Goal: Task Accomplishment & Management: Use online tool/utility

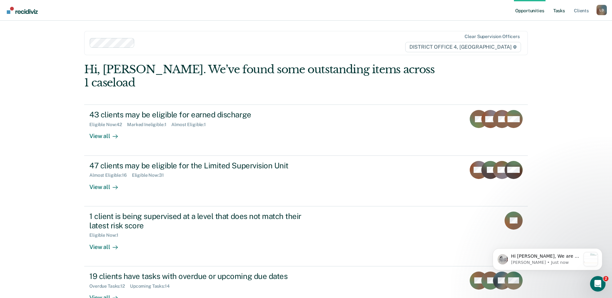
click at [560, 10] on link "Tasks" at bounding box center [559, 10] width 14 height 21
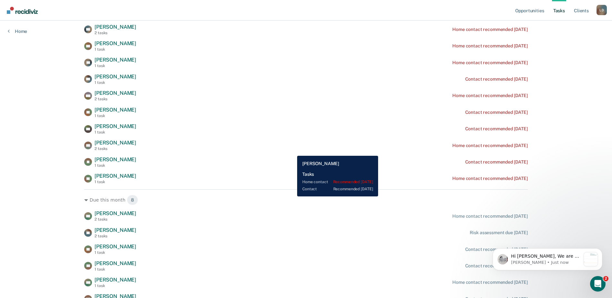
scroll to position [97, 0]
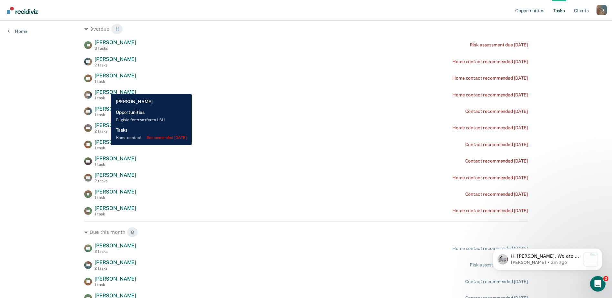
click at [106, 89] on span "[PERSON_NAME]" at bounding box center [115, 92] width 42 height 6
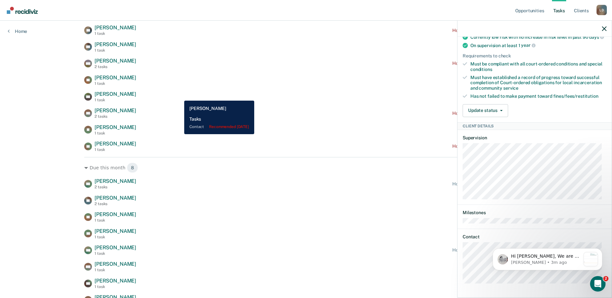
scroll to position [129, 0]
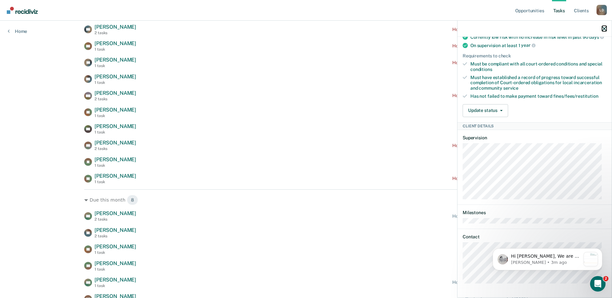
click at [603, 27] on icon "button" at bounding box center [604, 28] width 5 height 5
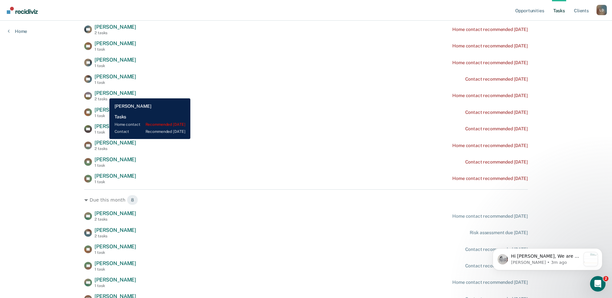
click at [104, 93] on span "[PERSON_NAME]" at bounding box center [115, 93] width 42 height 6
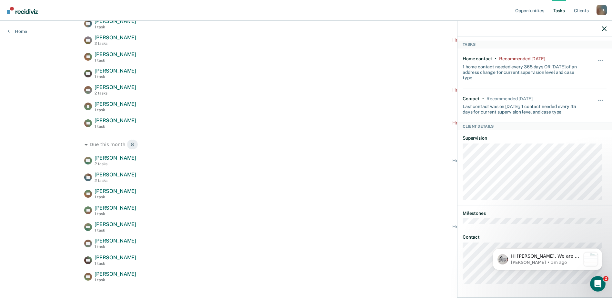
scroll to position [193, 0]
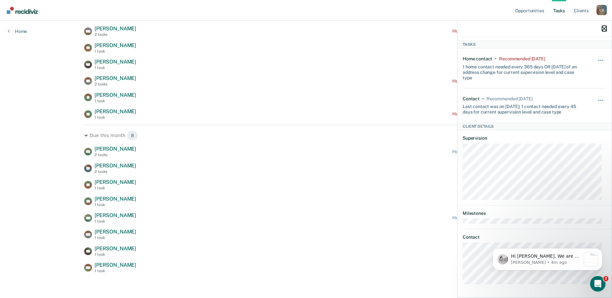
click at [605, 29] on icon "button" at bounding box center [604, 28] width 5 height 5
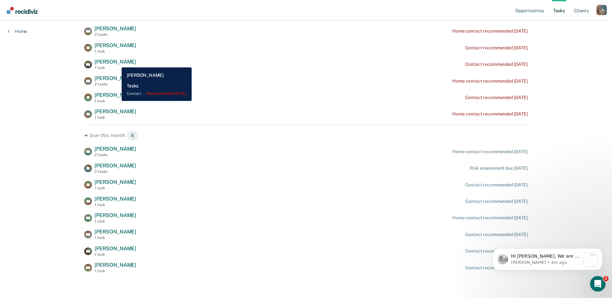
click at [117, 63] on span "[PERSON_NAME]" at bounding box center [115, 62] width 42 height 6
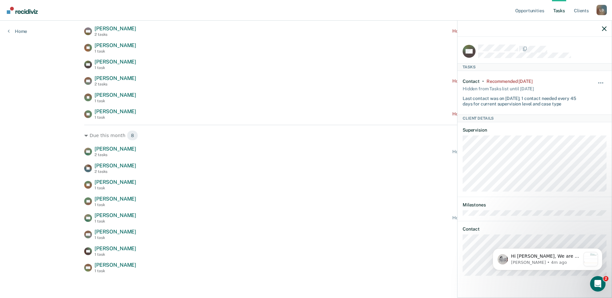
scroll to position [195, 0]
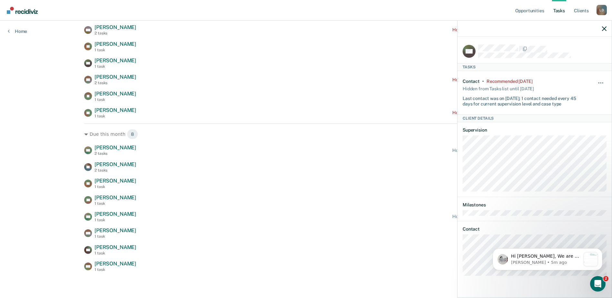
drag, startPoint x: 487, startPoint y: 275, endPoint x: 484, endPoint y: 276, distance: 3.5
click at [488, 275] on html "Hi [PERSON_NAME], We are so excited to announce a brand new feature: AI case no…" at bounding box center [547, 257] width 129 height 45
drag, startPoint x: 944, startPoint y: 508, endPoint x: 559, endPoint y: 274, distance: 450.6
click at [550, 270] on div "Hi [PERSON_NAME], We are so excited to announce a brand new feature: AI case no…" at bounding box center [547, 259] width 110 height 22
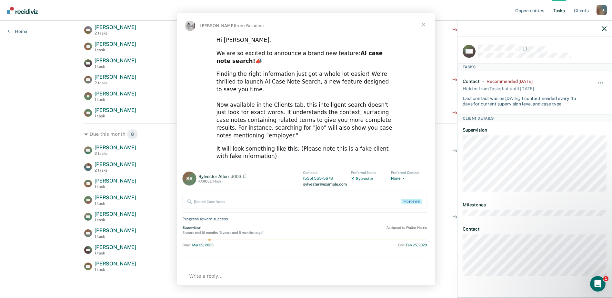
scroll to position [0, 0]
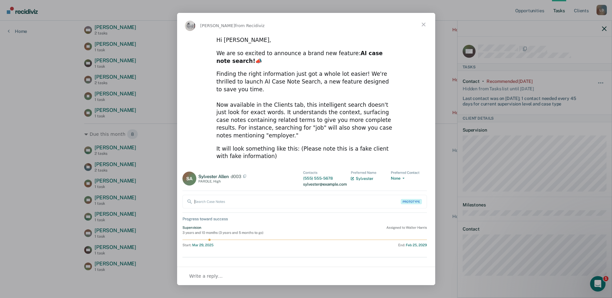
click at [423, 24] on span "Close" at bounding box center [423, 24] width 23 height 23
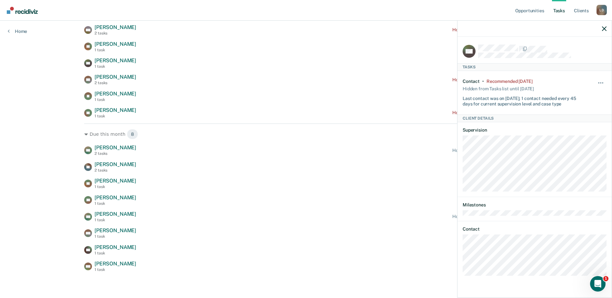
click at [460, 277] on div "MR [PERSON_NAME] Contact • Recommended [DATE] Hidden from Tasks list until [DAT…" at bounding box center [534, 167] width 154 height 260
click at [607, 29] on div at bounding box center [534, 29] width 154 height 16
click at [603, 25] on div at bounding box center [534, 29] width 154 height 16
click at [603, 30] on icon "button" at bounding box center [604, 28] width 5 height 5
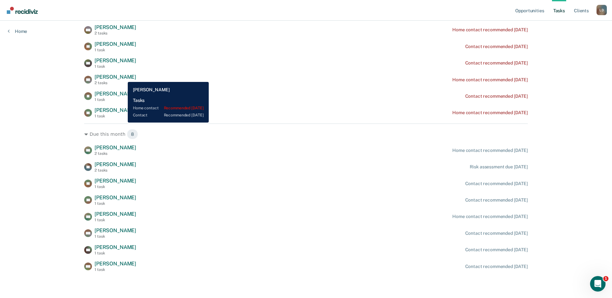
click at [123, 77] on span "[PERSON_NAME]" at bounding box center [115, 77] width 42 height 6
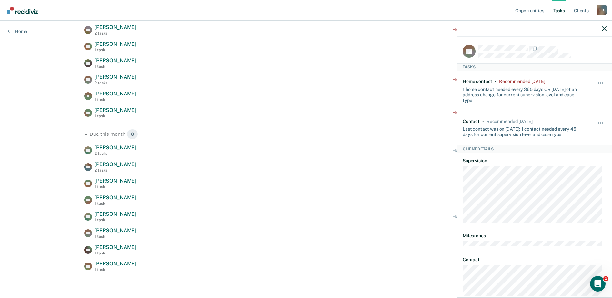
scroll to position [23, 0]
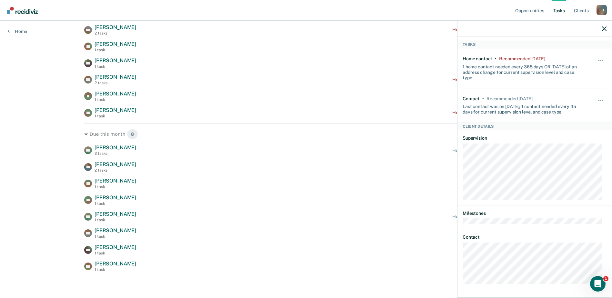
click at [604, 25] on div at bounding box center [534, 29] width 154 height 16
click at [605, 27] on icon "button" at bounding box center [604, 28] width 5 height 5
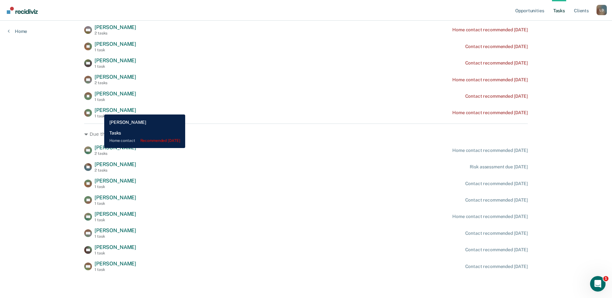
click at [99, 110] on span "[PERSON_NAME]" at bounding box center [115, 110] width 42 height 6
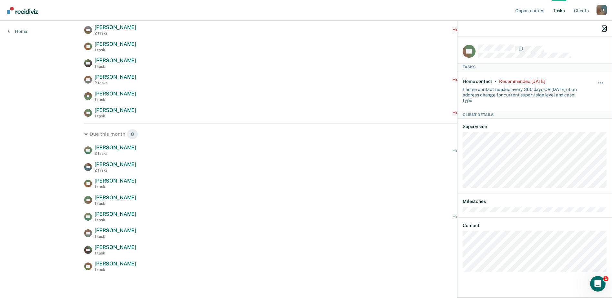
click at [605, 28] on icon "button" at bounding box center [604, 28] width 5 height 5
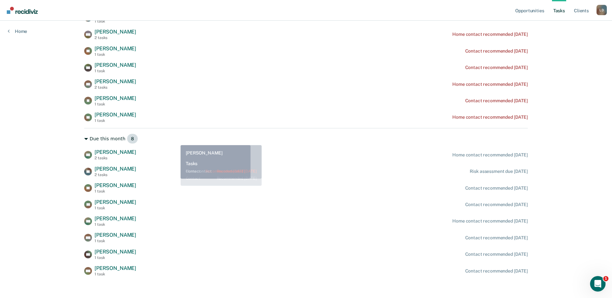
scroll to position [195, 0]
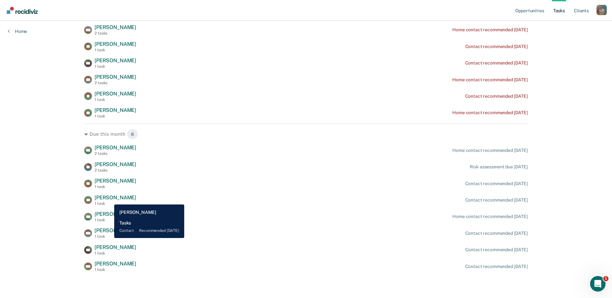
click at [109, 199] on span "[PERSON_NAME]" at bounding box center [115, 197] width 42 height 6
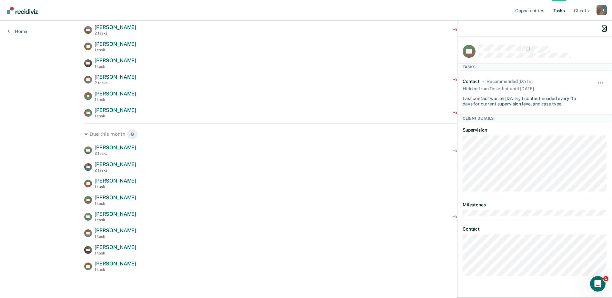
click at [602, 29] on icon "button" at bounding box center [604, 28] width 5 height 5
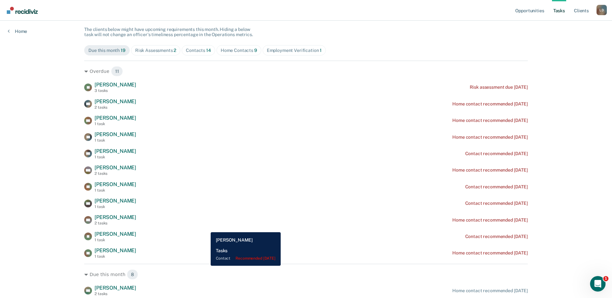
scroll to position [66, 0]
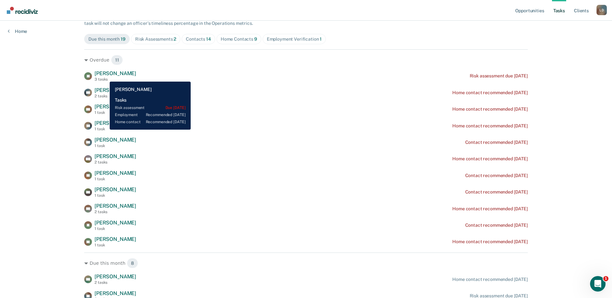
click at [105, 77] on div "[PERSON_NAME] 3 tasks" at bounding box center [115, 75] width 42 height 11
